Goal: Transaction & Acquisition: Purchase product/service

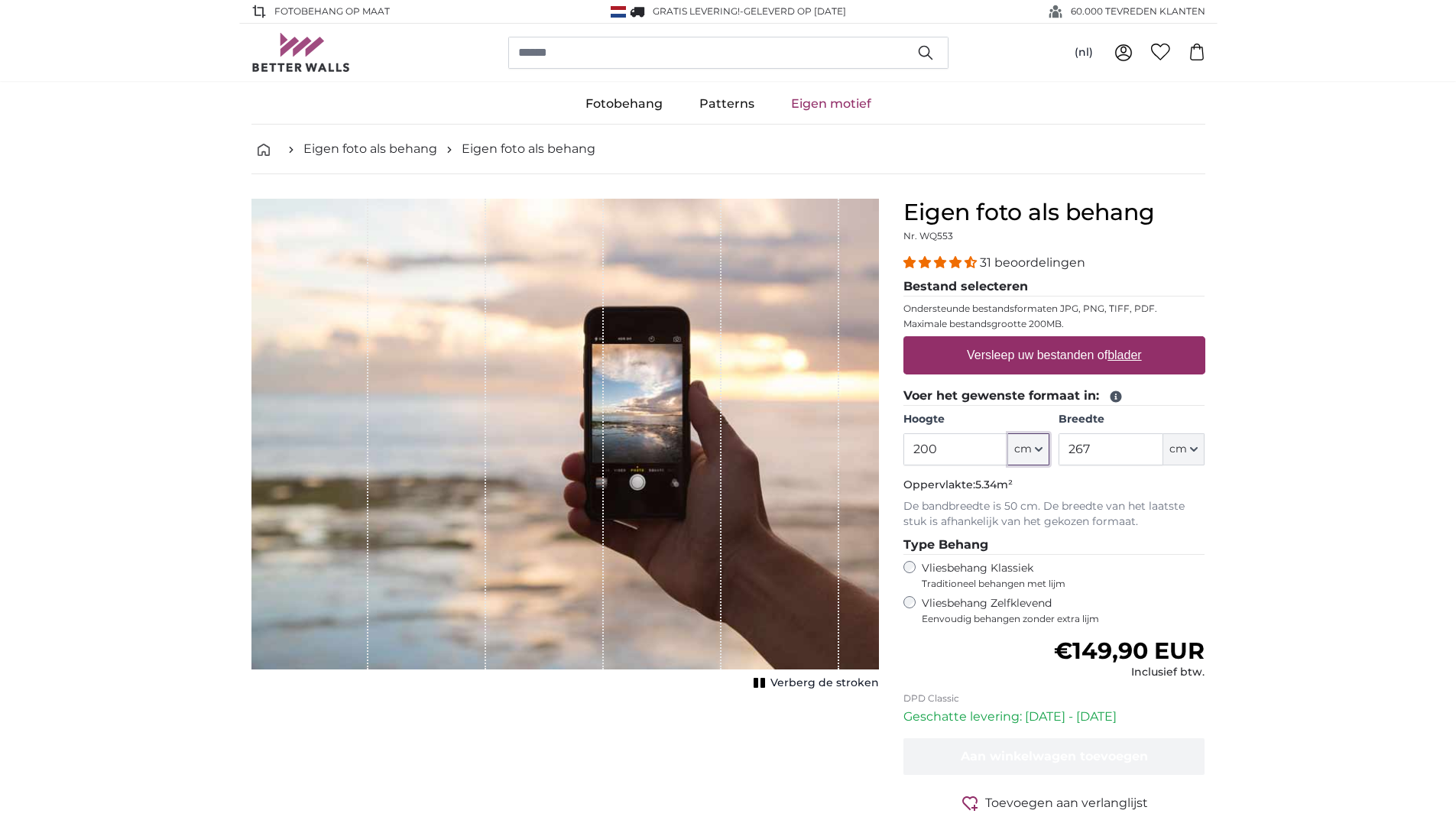
click at [1039, 452] on icon "button" at bounding box center [1039, 449] width 7 height 7
click at [938, 448] on input "200" at bounding box center [956, 450] width 105 height 32
type input "290"
drag, startPoint x: 1091, startPoint y: 447, endPoint x: 992, endPoint y: 461, distance: 100.0
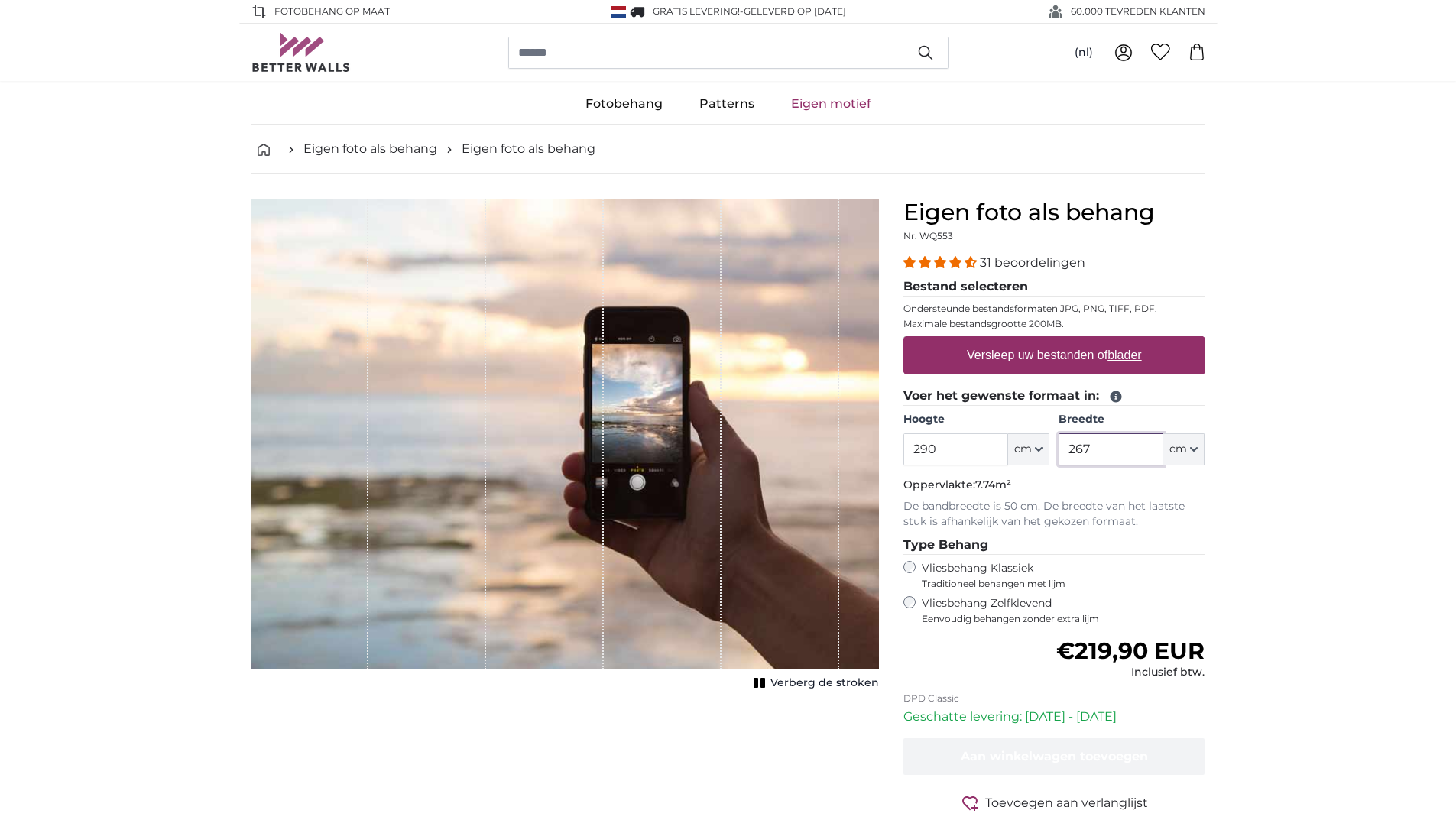
click at [992, 461] on div "Hoogte 290 ft cm Centimeter (cm) Inches (inch) Feet (ft. in.) Breedte 267 ft cm…" at bounding box center [1055, 438] width 302 height 54
type input "533"
